Goal: Information Seeking & Learning: Find specific page/section

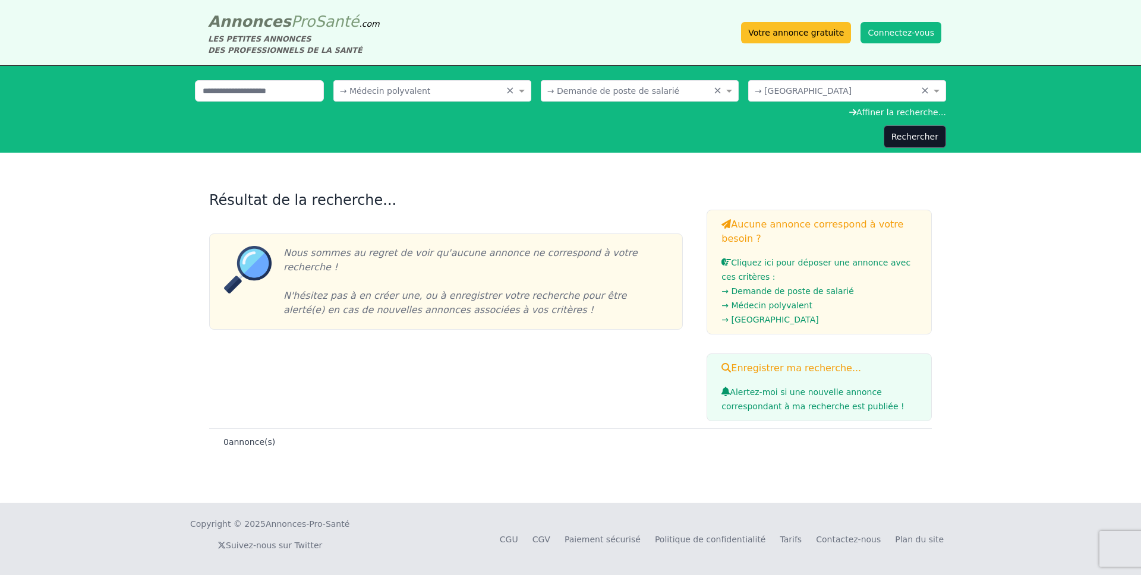
click at [827, 263] on link "Cliquez ici pour déposer une annonce avec ces critères : → Demande de poste de …" at bounding box center [819, 292] width 196 height 69
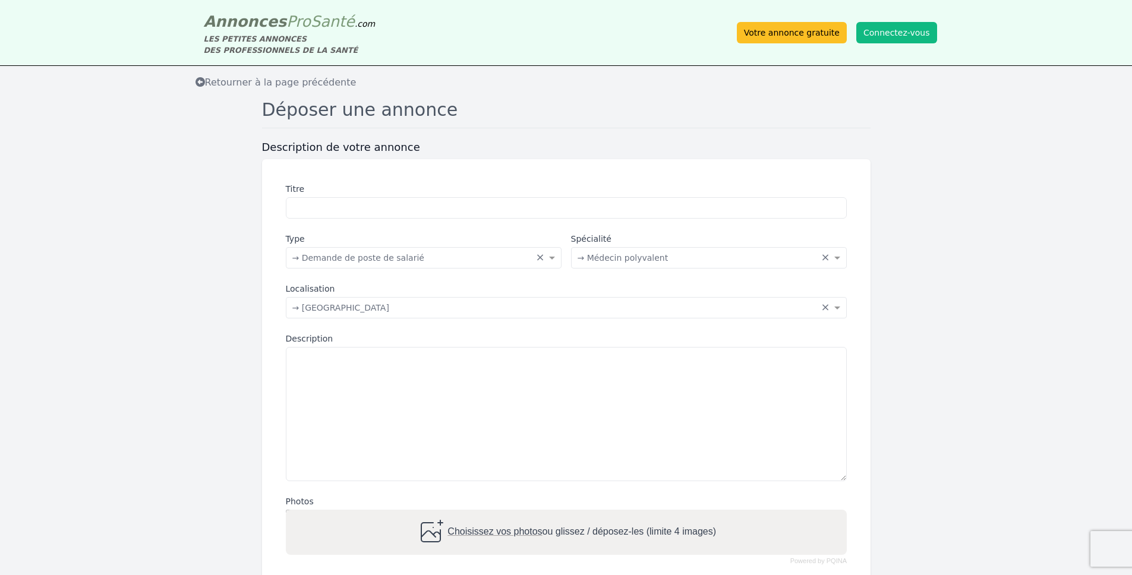
click at [207, 90] on div "Retourner à la page précédente" at bounding box center [566, 82] width 1132 height 33
click at [201, 82] on icon at bounding box center [201, 82] width 10 height 10
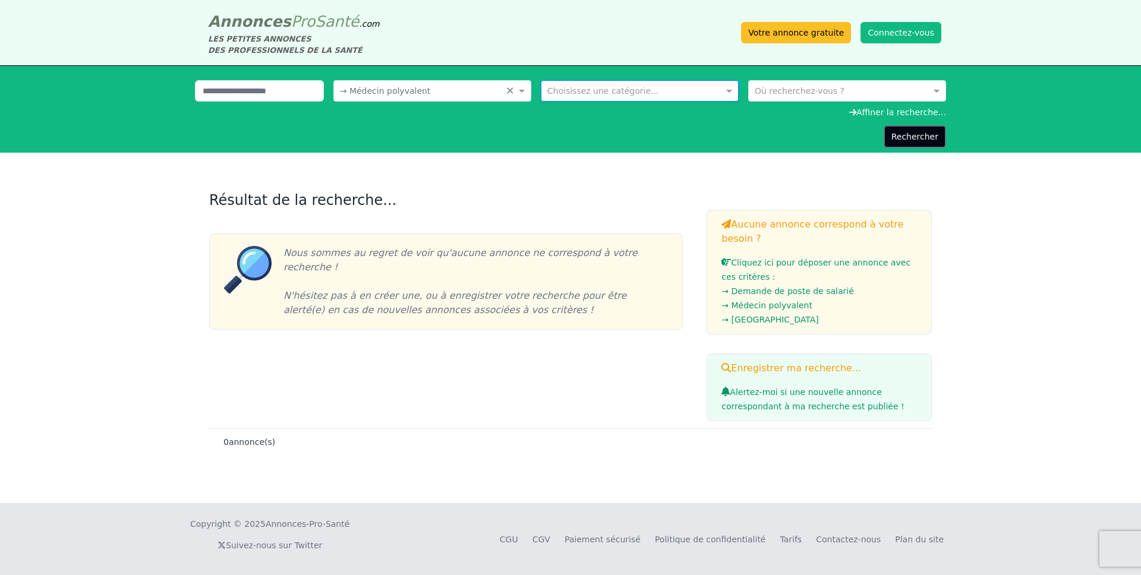
click at [913, 138] on button "Rechercher" at bounding box center [915, 136] width 62 height 23
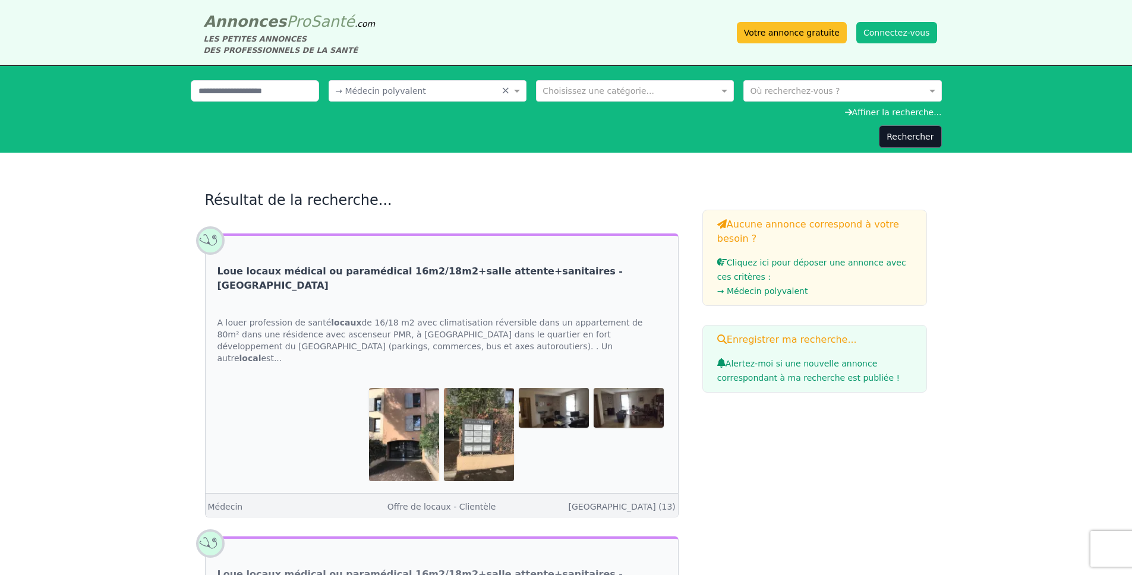
click at [460, 272] on link "Loue locaux médical ou paramédical 16m2/18m2+salle attente+sanitaires - [GEOGRA…" at bounding box center [442, 278] width 449 height 29
